Goal: Use online tool/utility: Utilize a website feature to perform a specific function

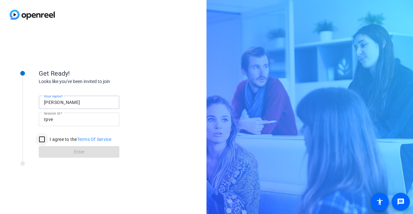
type input "[PERSON_NAME]"
click at [44, 142] on input "I agree to the Terms Of Service" at bounding box center [41, 139] width 13 height 13
checkbox input "true"
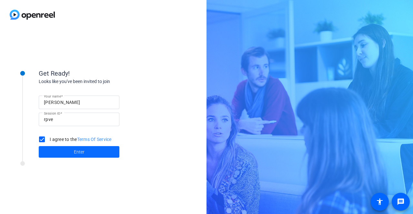
click at [52, 150] on span at bounding box center [79, 152] width 81 height 15
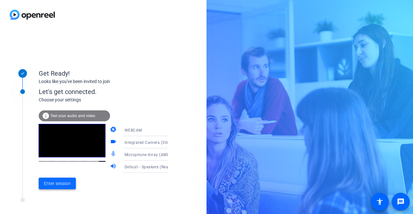
click at [53, 187] on span "Enter session" at bounding box center [57, 184] width 27 height 7
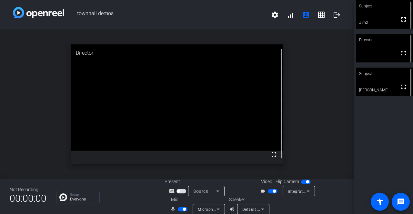
click at [337, 107] on div "open_in_new Director fullscreen" at bounding box center [177, 104] width 354 height 149
click at [183, 210] on span "button" at bounding box center [184, 209] width 3 height 3
click at [181, 211] on span "button" at bounding box center [183, 209] width 10 height 5
click at [273, 193] on span "button" at bounding box center [274, 191] width 3 height 3
click at [272, 192] on span "button" at bounding box center [273, 191] width 10 height 5
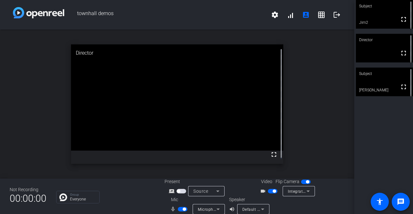
click at [269, 191] on span "button" at bounding box center [273, 191] width 10 height 5
click at [181, 210] on span "button" at bounding box center [183, 209] width 10 height 5
click at [319, 104] on div "open_in_new Director fullscreen" at bounding box center [177, 104] width 354 height 149
click at [181, 209] on span "button" at bounding box center [183, 209] width 10 height 5
click at [272, 190] on span "button" at bounding box center [273, 191] width 10 height 5
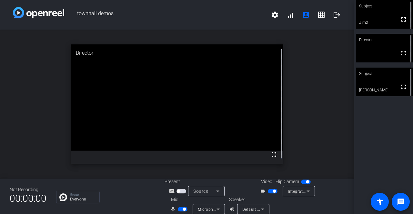
click at [270, 189] on span "button" at bounding box center [273, 191] width 10 height 5
click at [180, 208] on span "button" at bounding box center [183, 209] width 10 height 5
click at [181, 211] on span "button" at bounding box center [183, 209] width 10 height 5
click at [271, 192] on span "button" at bounding box center [273, 191] width 10 height 5
click at [183, 210] on span "button" at bounding box center [184, 209] width 3 height 3
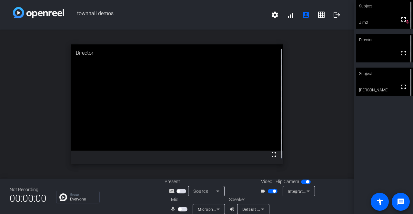
click at [268, 191] on span "button" at bounding box center [273, 191] width 10 height 5
click at [272, 189] on mat-slide-toggle at bounding box center [273, 191] width 11 height 7
click at [271, 191] on span "button" at bounding box center [273, 191] width 10 height 5
click at [182, 209] on span "button" at bounding box center [183, 209] width 10 height 5
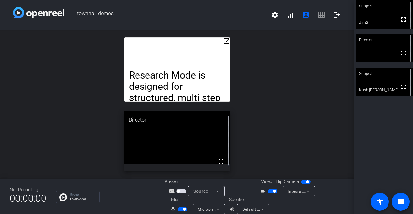
click at [338, 115] on div "open_in_new Research Mode is designed for structured, multi-step investigations…" at bounding box center [177, 104] width 354 height 149
click at [307, 126] on div "open_in_new Research Mode is designed for structured, multi-step investigations…" at bounding box center [177, 104] width 354 height 149
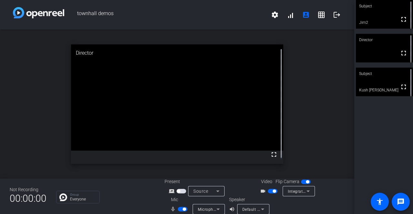
click at [180, 210] on span "button" at bounding box center [183, 209] width 10 height 5
click at [182, 209] on span "button" at bounding box center [183, 209] width 10 height 5
click at [179, 209] on span "button" at bounding box center [183, 209] width 10 height 5
click at [183, 209] on span "button" at bounding box center [183, 209] width 10 height 5
click at [344, 120] on div "open_in_new Director fullscreen" at bounding box center [177, 104] width 354 height 149
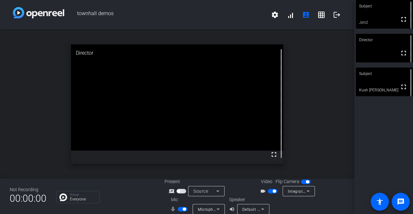
click at [340, 116] on div "open_in_new Director fullscreen" at bounding box center [177, 104] width 354 height 149
click at [323, 112] on div "open_in_new Director fullscreen" at bounding box center [177, 104] width 354 height 149
click at [337, 105] on div "open_in_new Director fullscreen" at bounding box center [177, 104] width 354 height 149
click at [340, 111] on div "open_in_new Subject fullscreen Kush [PERSON_NAME]" at bounding box center [177, 104] width 354 height 149
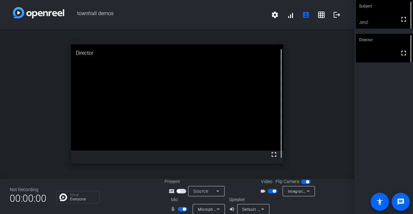
click at [337, 116] on div "open_in_new Director fullscreen" at bounding box center [177, 104] width 354 height 149
click at [332, 115] on div "open_in_new Director fullscreen" at bounding box center [177, 104] width 354 height 149
click at [334, 14] on mat-icon "logout" at bounding box center [337, 15] width 8 height 8
